Goal: Navigation & Orientation: Understand site structure

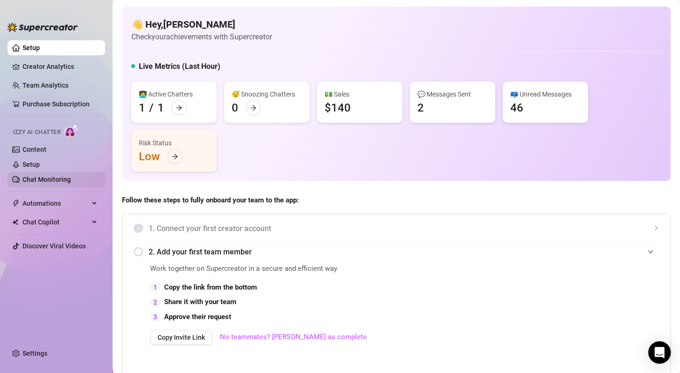
click at [41, 181] on link "Chat Monitoring" at bounding box center [46, 179] width 48 height 7
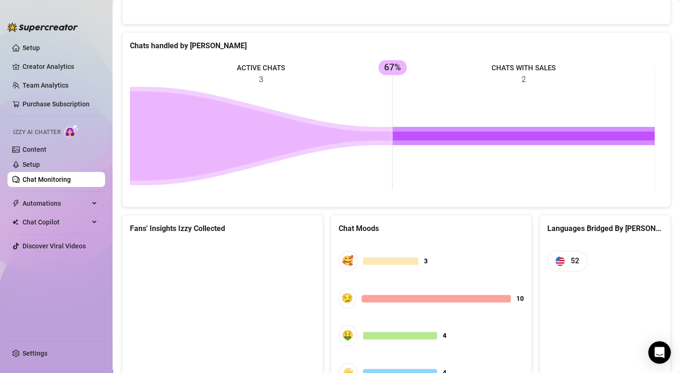
scroll to position [428, 0]
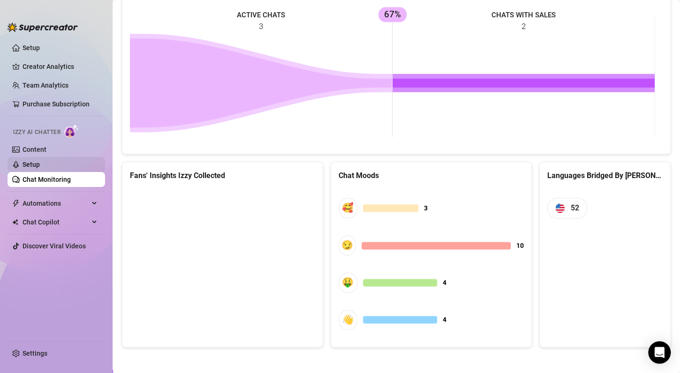
click at [26, 163] on link "Setup" at bounding box center [30, 164] width 17 height 7
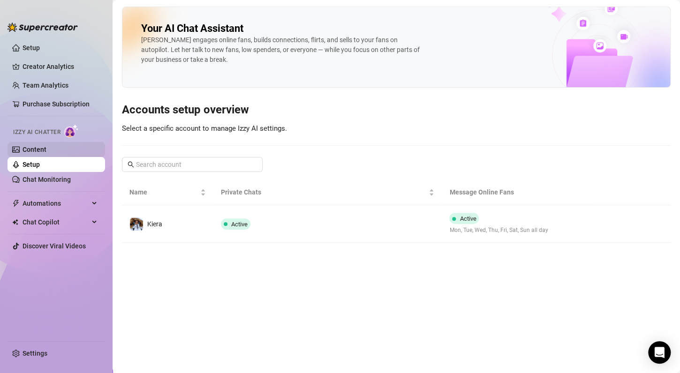
click at [36, 149] on link "Content" at bounding box center [34, 149] width 24 height 7
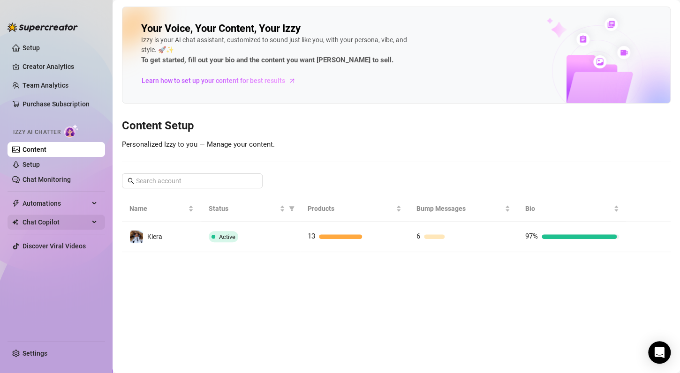
click at [48, 217] on span "Chat Copilot" at bounding box center [55, 222] width 67 height 15
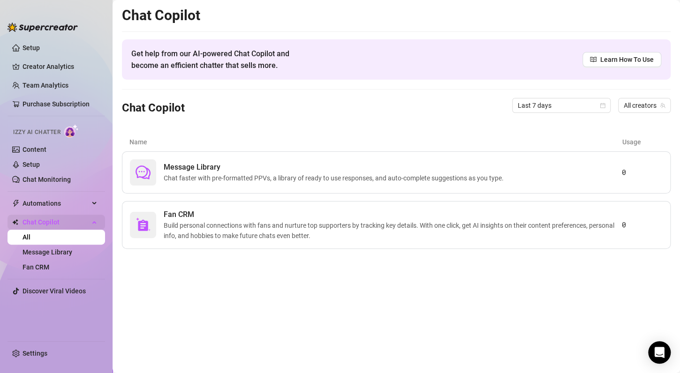
click at [53, 218] on span "Chat Copilot" at bounding box center [55, 222] width 67 height 15
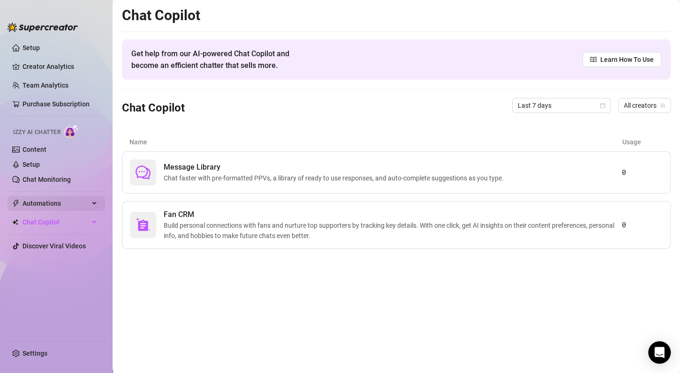
click at [62, 201] on span "Automations" at bounding box center [55, 203] width 67 height 15
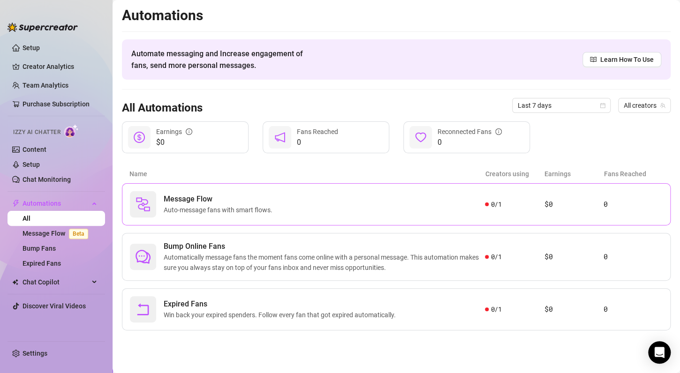
click at [324, 199] on div "Message Flow Auto-message fans with smart flows." at bounding box center [307, 204] width 355 height 26
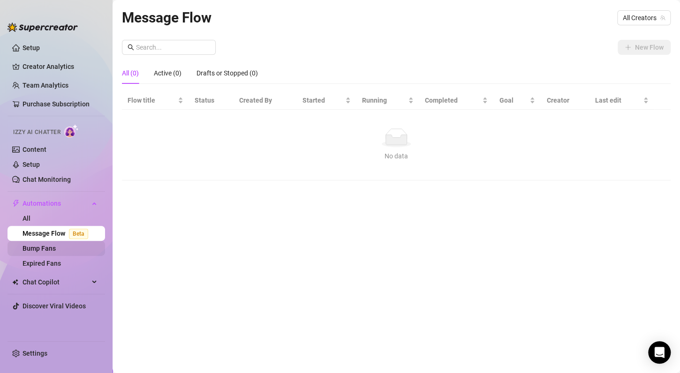
click at [40, 249] on link "Bump Fans" at bounding box center [38, 248] width 33 height 7
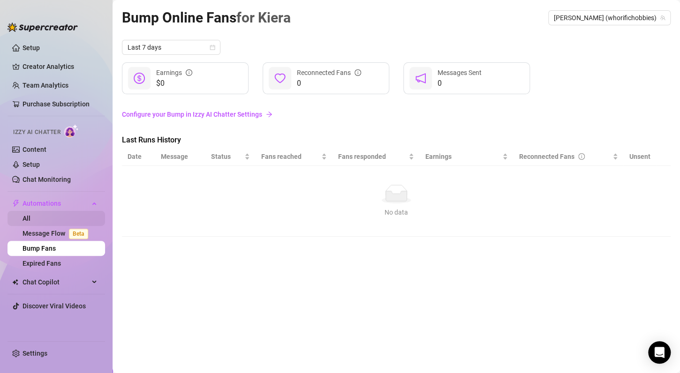
click at [30, 217] on link "All" at bounding box center [26, 218] width 8 height 7
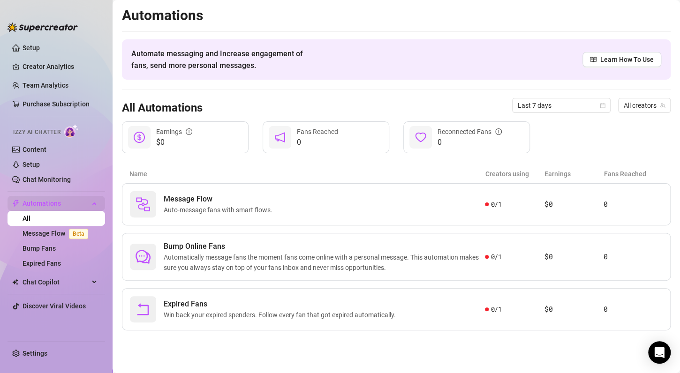
click at [91, 203] on div "Automations" at bounding box center [55, 203] width 97 height 15
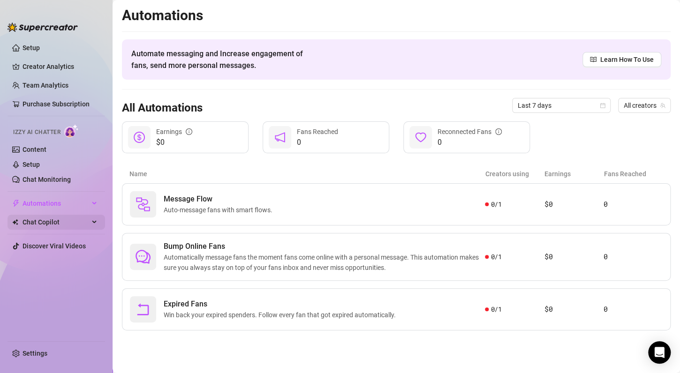
click at [78, 226] on span "Chat Copilot" at bounding box center [55, 222] width 67 height 15
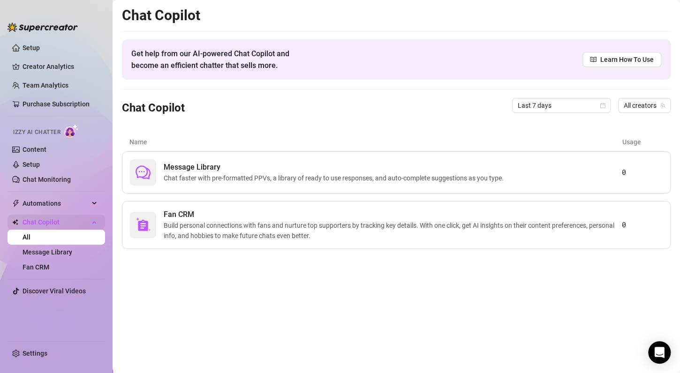
click at [78, 226] on span "Chat Copilot" at bounding box center [55, 222] width 67 height 15
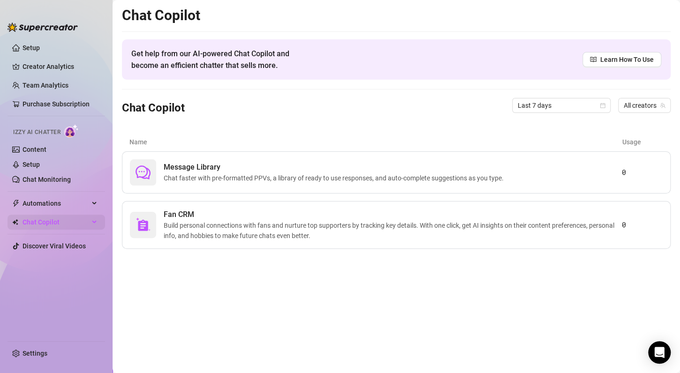
click at [78, 226] on span "Chat Copilot" at bounding box center [55, 222] width 67 height 15
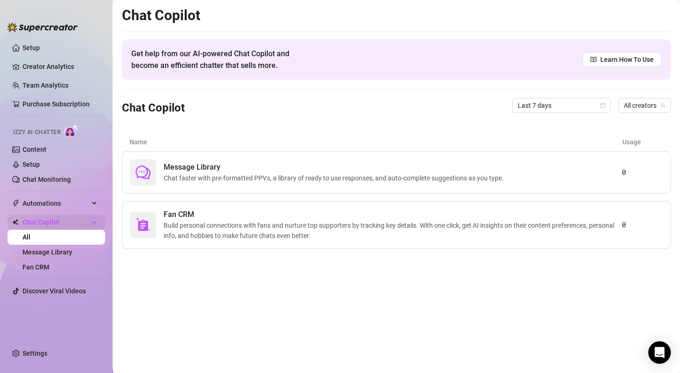
click at [78, 226] on span "Chat Copilot" at bounding box center [55, 222] width 67 height 15
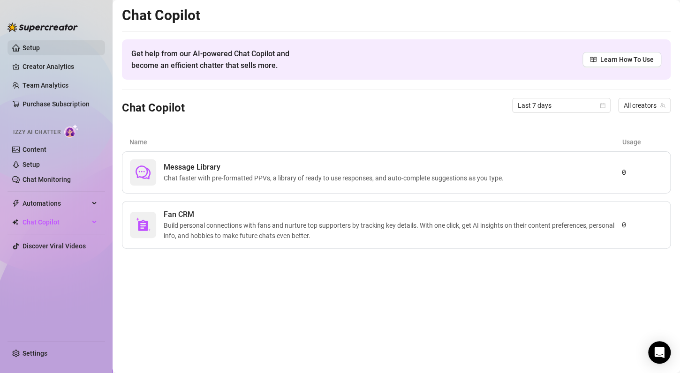
click at [40, 45] on link "Setup" at bounding box center [30, 47] width 17 height 7
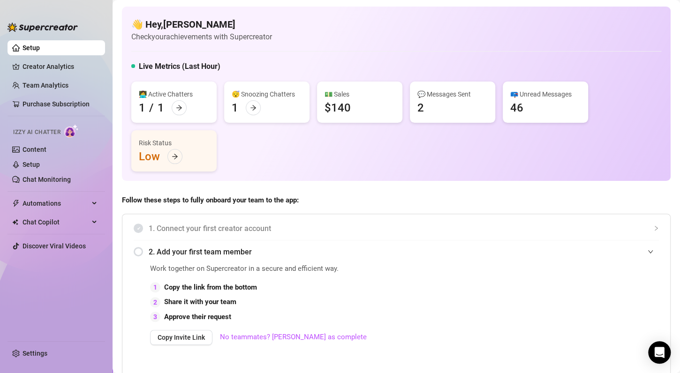
click at [165, 64] on h5 "Live Metrics (Last Hour)" at bounding box center [180, 66] width 82 height 11
click at [38, 163] on link "Setup" at bounding box center [30, 164] width 17 height 7
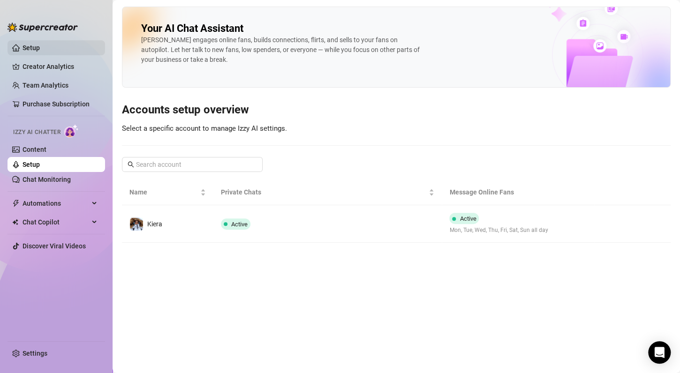
click at [32, 44] on link "Setup" at bounding box center [30, 47] width 17 height 7
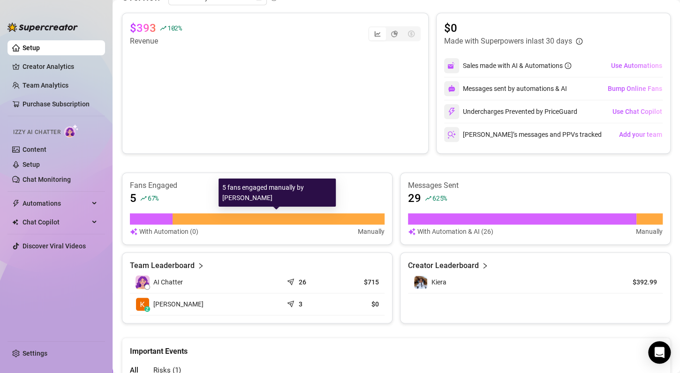
scroll to position [521, 0]
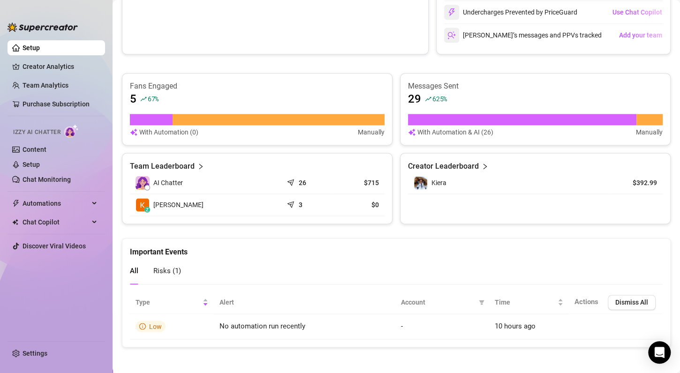
click at [32, 149] on link "Content" at bounding box center [34, 149] width 24 height 7
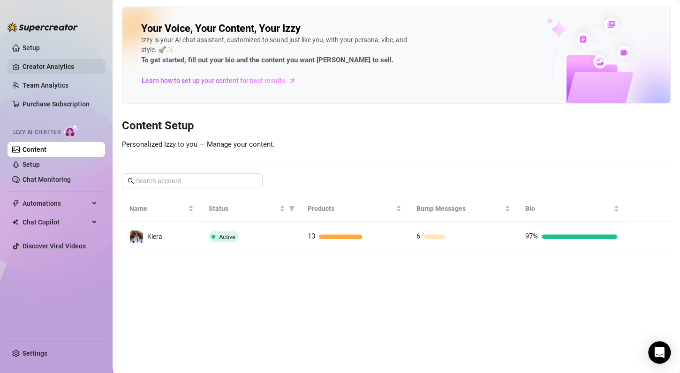
click at [37, 66] on link "Creator Analytics" at bounding box center [59, 66] width 75 height 15
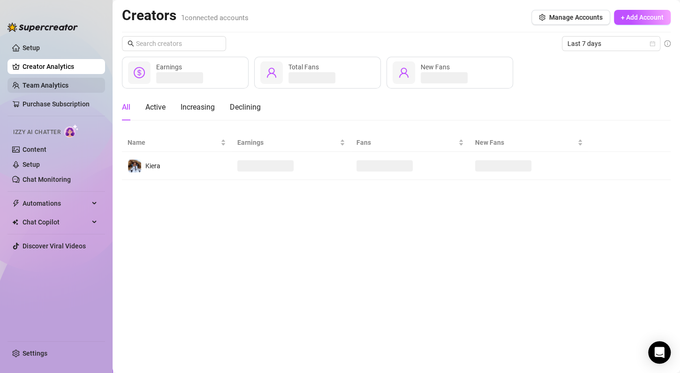
click at [54, 86] on link "Team Analytics" at bounding box center [45, 85] width 46 height 7
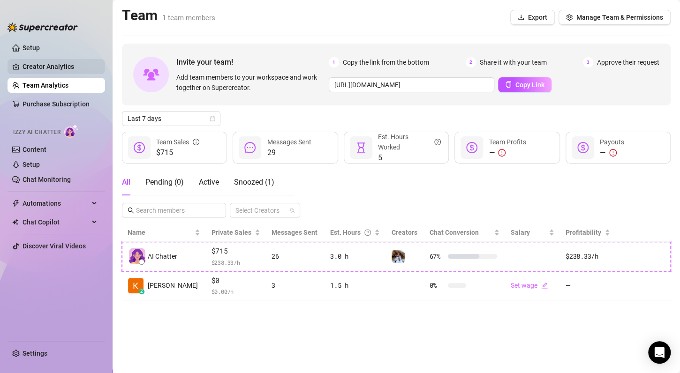
click at [45, 65] on link "Creator Analytics" at bounding box center [59, 66] width 75 height 15
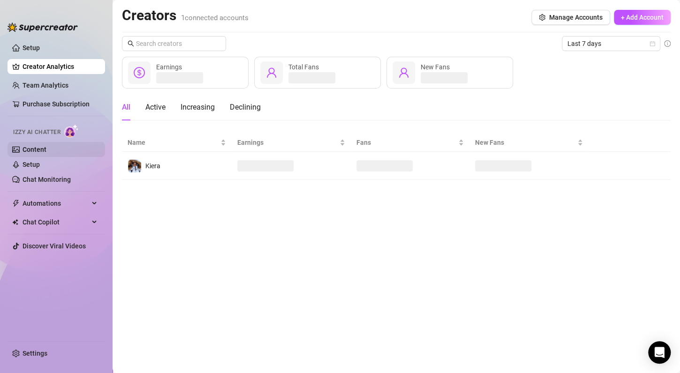
click at [39, 151] on link "Content" at bounding box center [34, 149] width 24 height 7
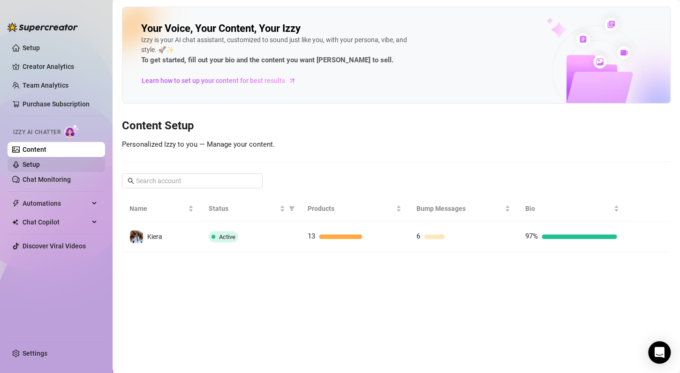
click at [40, 164] on link "Setup" at bounding box center [30, 164] width 17 height 7
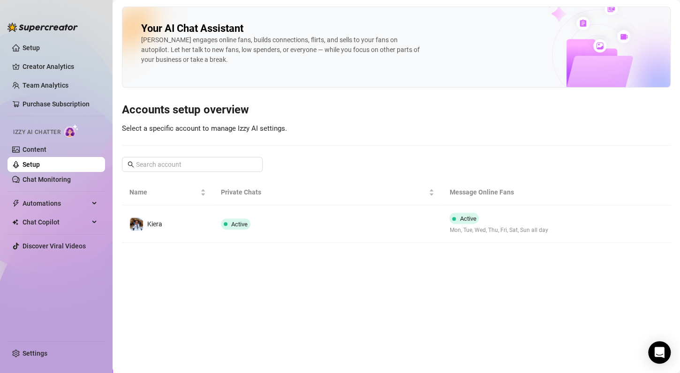
click at [365, 139] on div "Your AI Chat Assistant Izzy engages online fans, builds connections, flirts, an…" at bounding box center [396, 125] width 548 height 236
click at [370, 112] on h3 "Accounts setup overview" at bounding box center [396, 110] width 548 height 15
click at [367, 112] on h3 "Accounts setup overview" at bounding box center [396, 110] width 548 height 15
click at [305, 138] on div "Your AI Chat Assistant Izzy engages online fans, builds connections, flirts, an…" at bounding box center [396, 125] width 548 height 236
click at [40, 44] on link "Setup" at bounding box center [30, 47] width 17 height 7
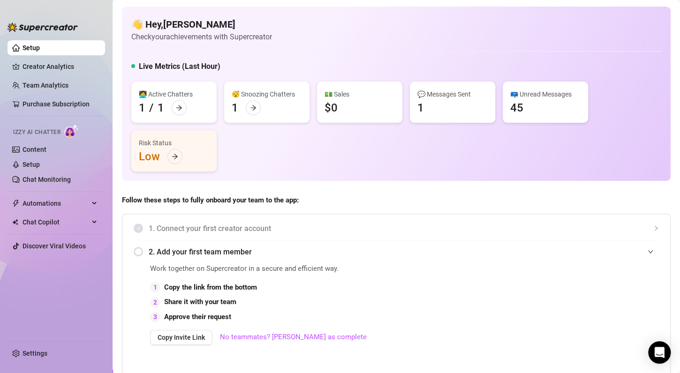
click at [146, 68] on h5 "Live Metrics (Last Hour)" at bounding box center [180, 66] width 82 height 11
click at [52, 200] on span "Automations" at bounding box center [55, 203] width 67 height 15
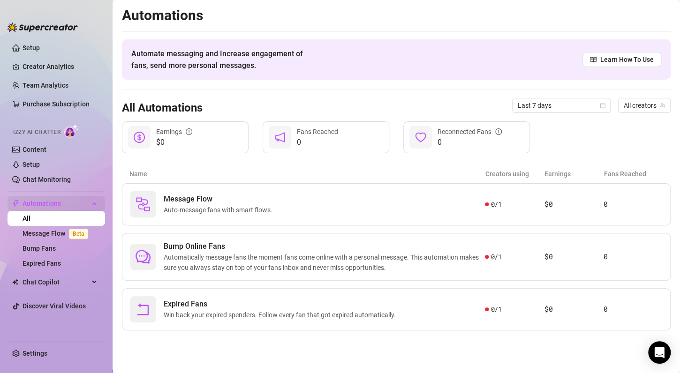
click at [52, 200] on span "Automations" at bounding box center [55, 203] width 67 height 15
click at [37, 52] on link "Setup" at bounding box center [30, 47] width 17 height 7
